Goal: Information Seeking & Learning: Learn about a topic

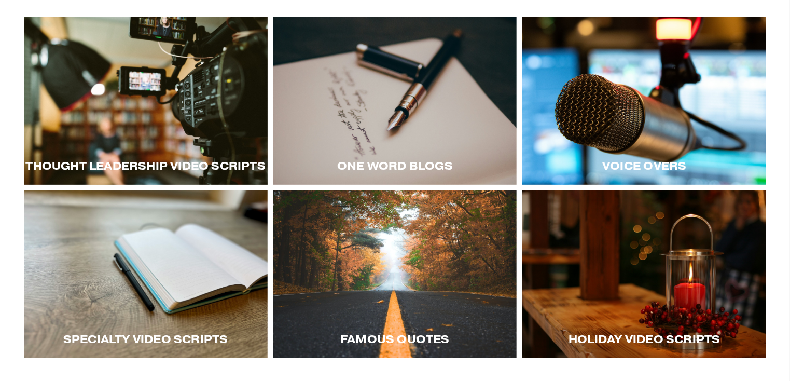
scroll to position [185, 0]
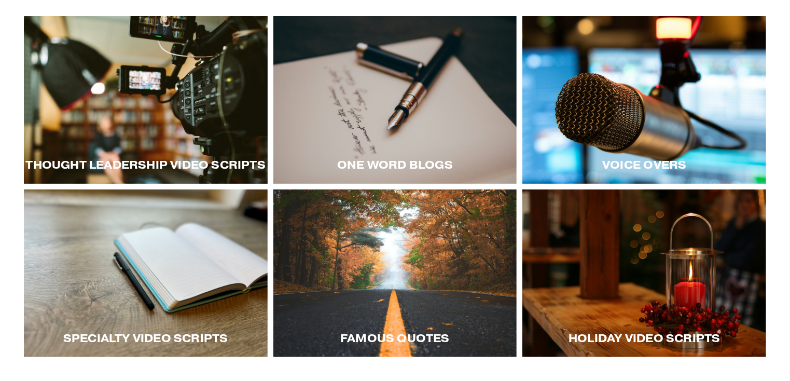
click at [173, 121] on div at bounding box center [146, 100] width 244 height 168
click at [199, 125] on div at bounding box center [146, 100] width 244 height 168
click at [671, 127] on div at bounding box center [645, 100] width 244 height 168
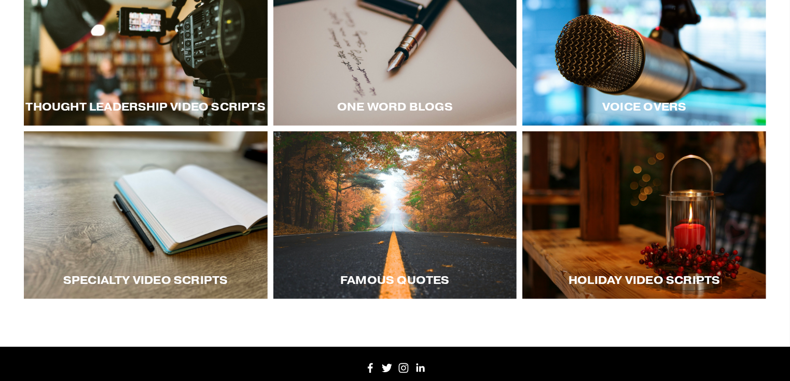
scroll to position [243, 0]
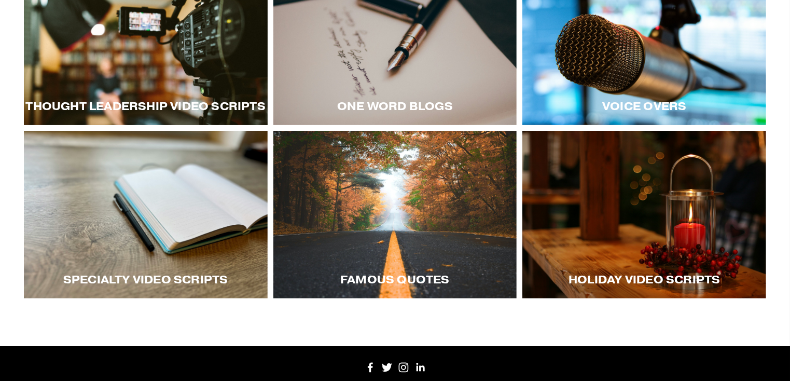
click at [172, 226] on div at bounding box center [146, 215] width 244 height 168
click at [645, 205] on div at bounding box center [645, 215] width 244 height 168
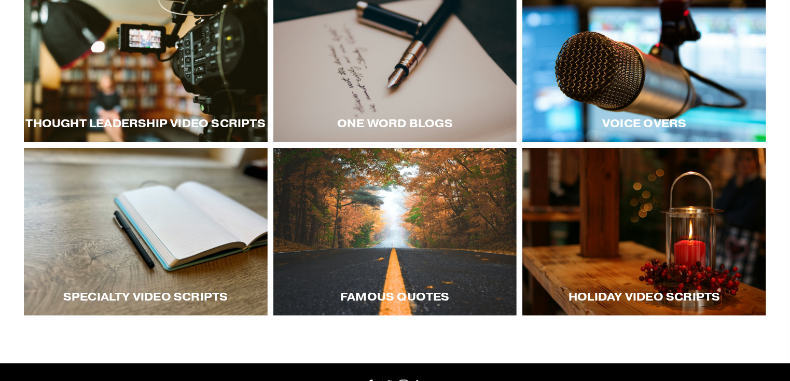
scroll to position [234, 0]
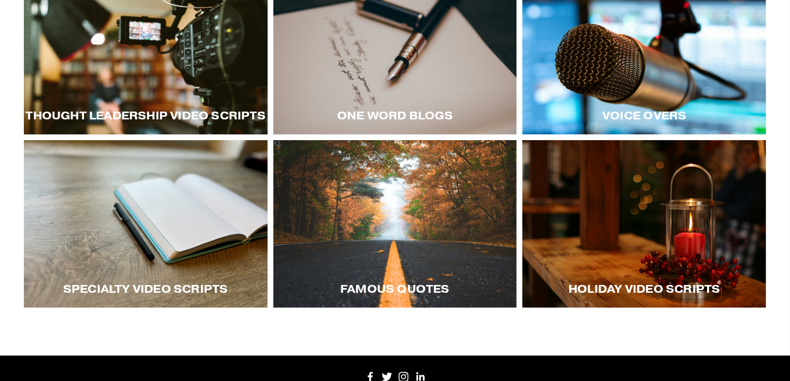
click at [428, 201] on div at bounding box center [395, 224] width 244 height 168
click at [426, 83] on div at bounding box center [395, 51] width 244 height 168
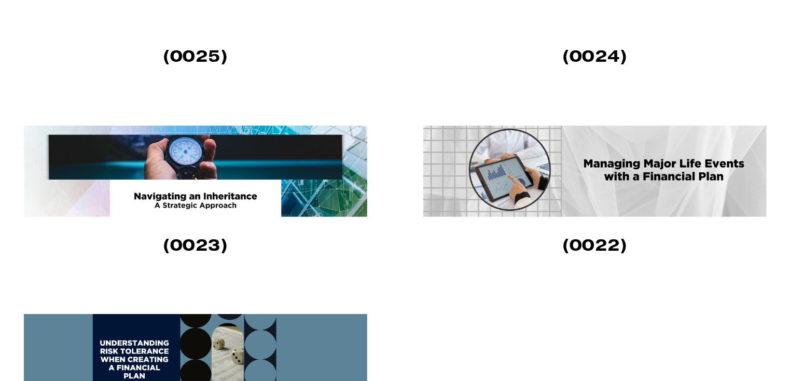
scroll to position [820, 0]
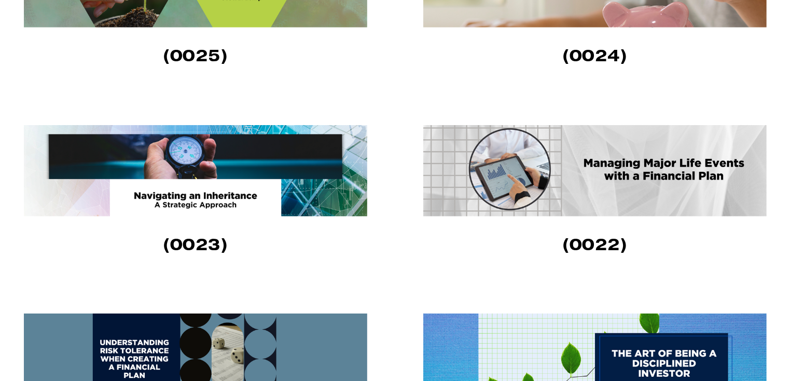
click at [536, 159] on img at bounding box center [595, 170] width 344 height 91
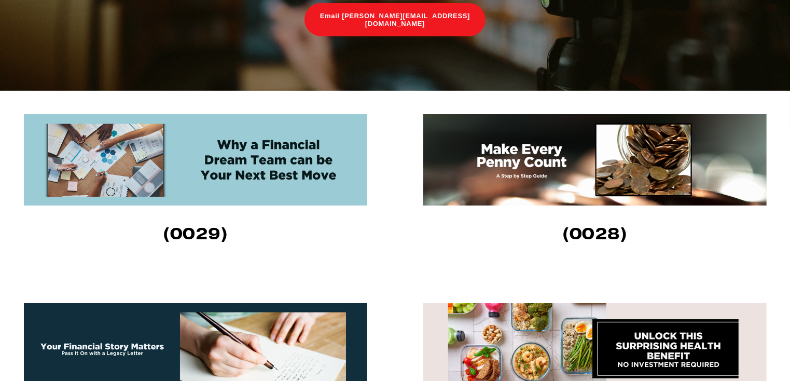
scroll to position [266, 0]
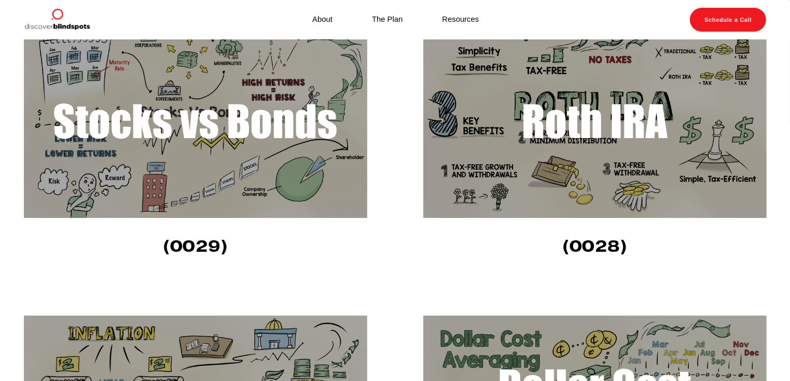
scroll to position [266, 0]
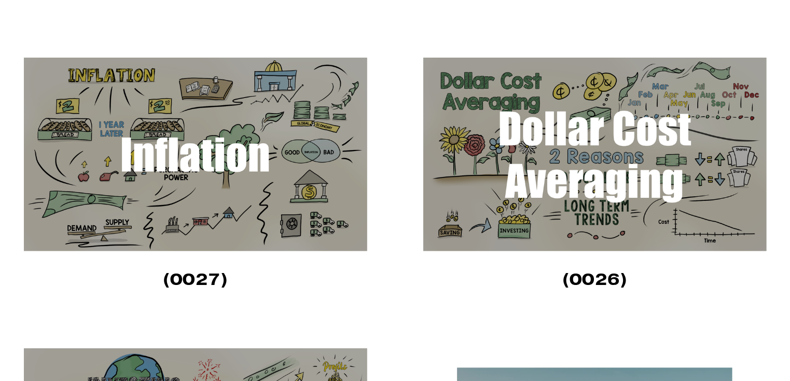
scroll to position [530, 0]
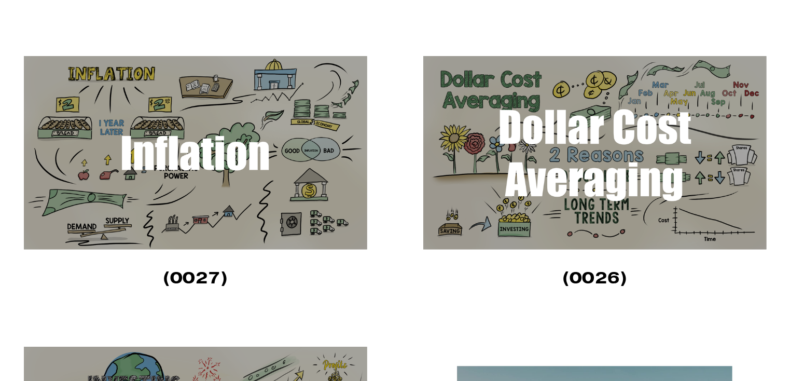
click at [239, 144] on img at bounding box center [196, 153] width 344 height 194
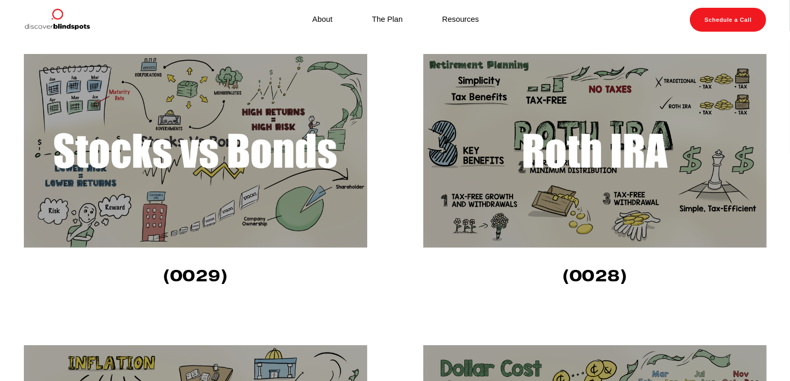
scroll to position [241, 0]
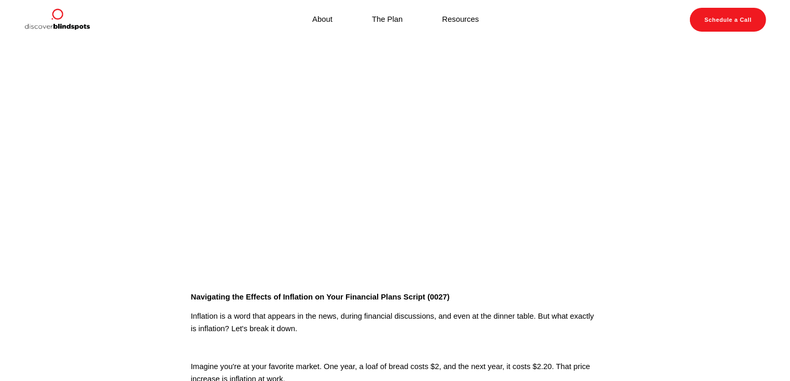
scroll to position [28, 0]
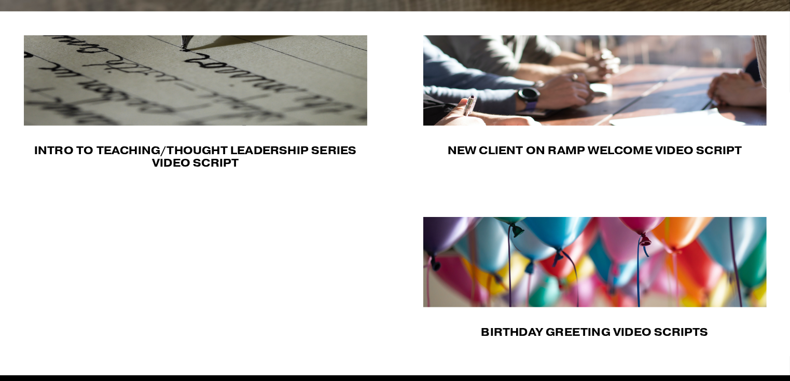
scroll to position [314, 0]
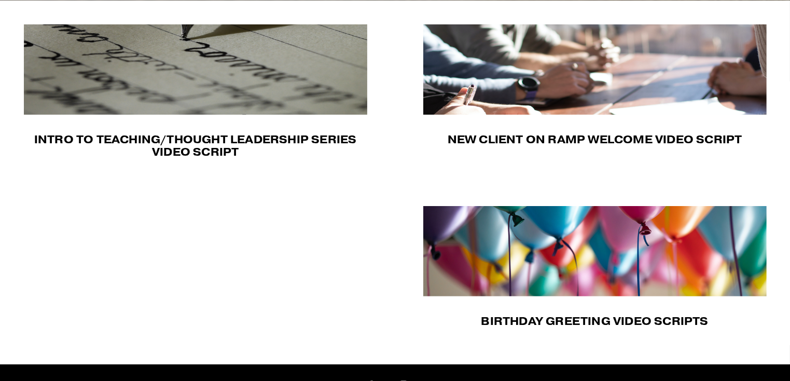
click at [606, 69] on img at bounding box center [595, 69] width 344 height 90
click at [662, 239] on img at bounding box center [595, 251] width 344 height 90
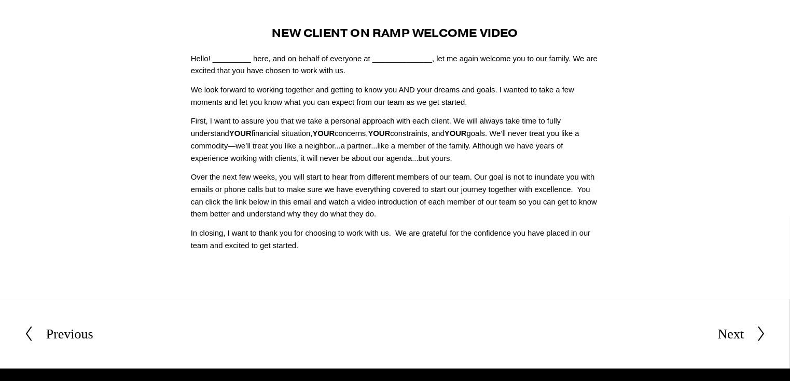
scroll to position [56, 0]
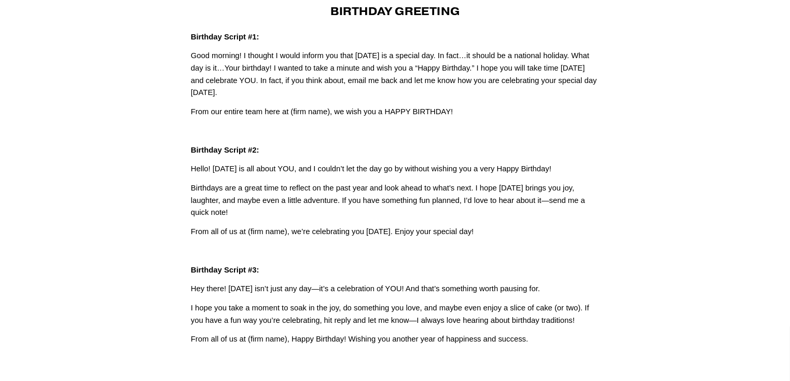
scroll to position [71, 0]
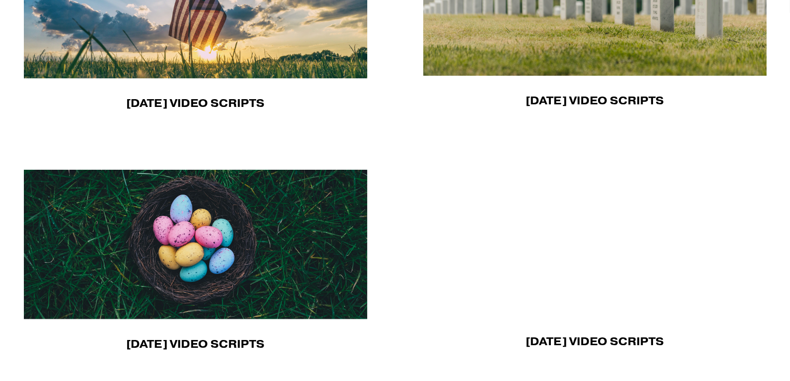
scroll to position [386, 0]
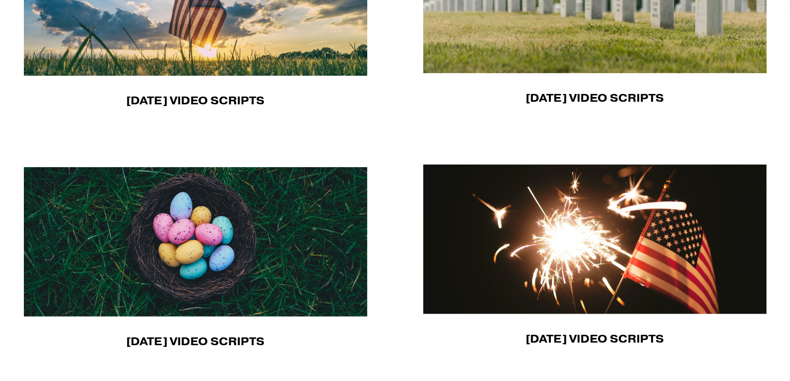
click at [534, 223] on img at bounding box center [595, 239] width 344 height 149
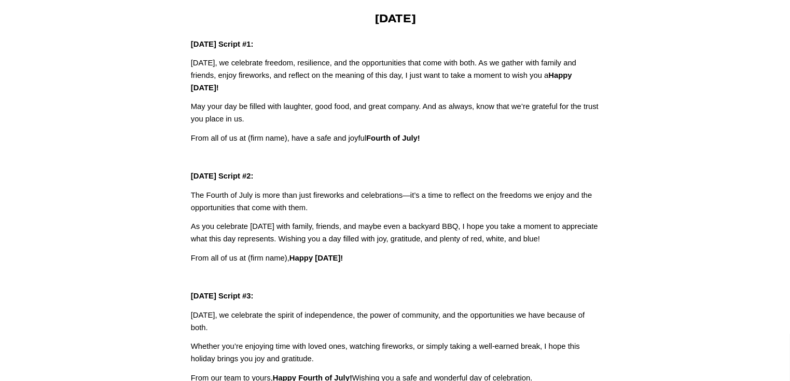
scroll to position [62, 0]
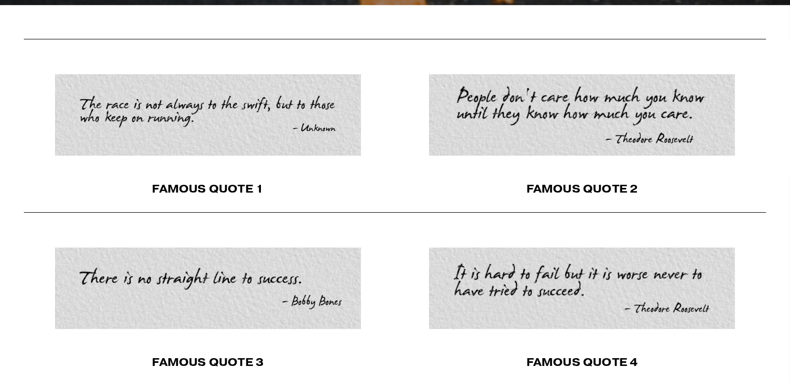
scroll to position [355, 0]
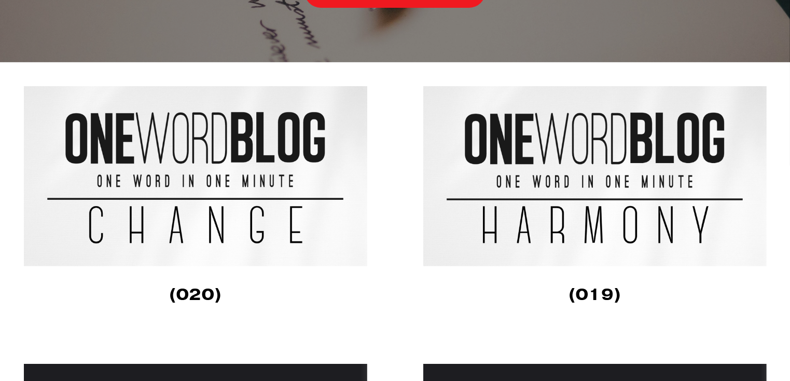
scroll to position [231, 0]
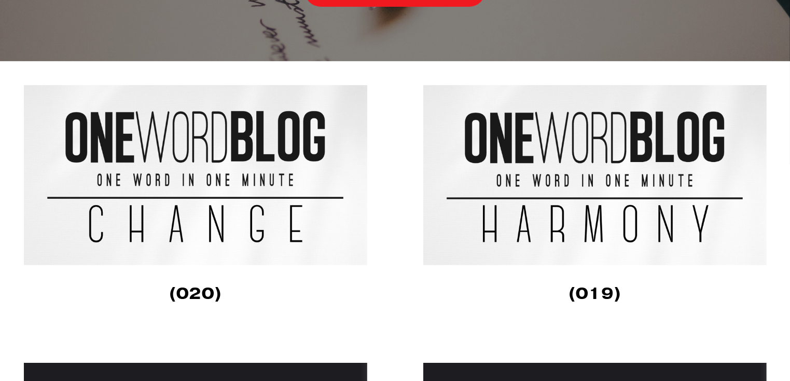
click at [240, 155] on img at bounding box center [196, 175] width 344 height 180
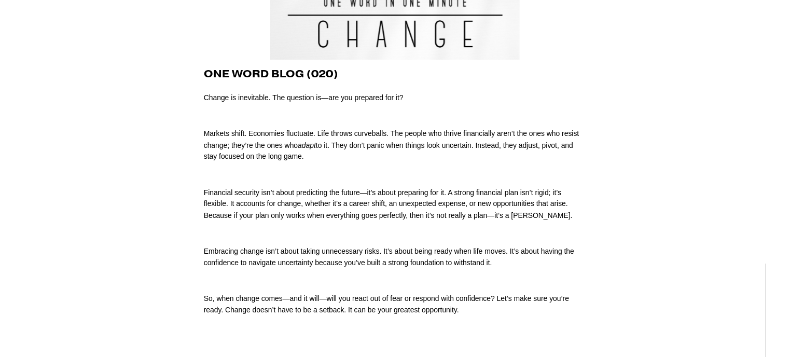
scroll to position [141, 0]
